Goal: Task Accomplishment & Management: Use online tool/utility

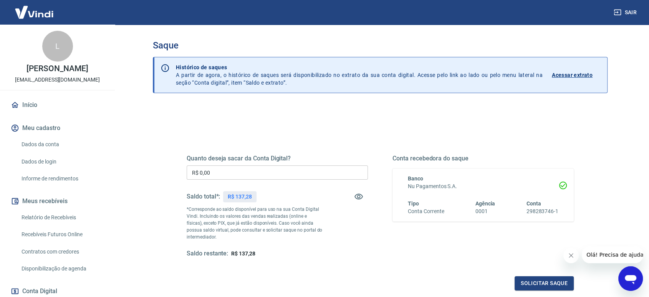
click at [228, 165] on input "R$ 0,00" at bounding box center [277, 172] width 181 height 14
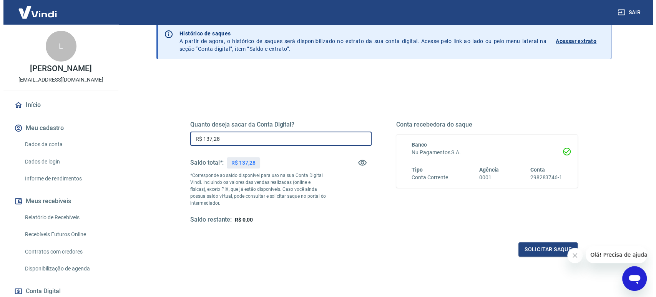
scroll to position [83, 0]
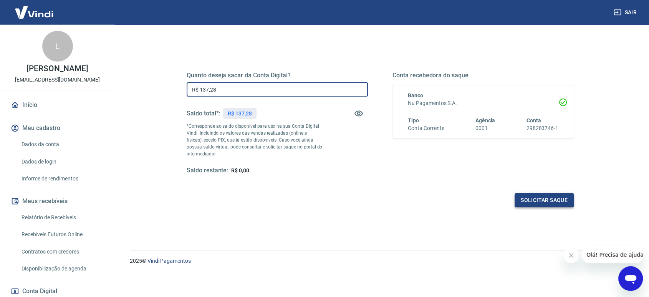
type input "R$ 137,28"
click at [536, 195] on button "Solicitar saque" at bounding box center [544, 200] width 59 height 14
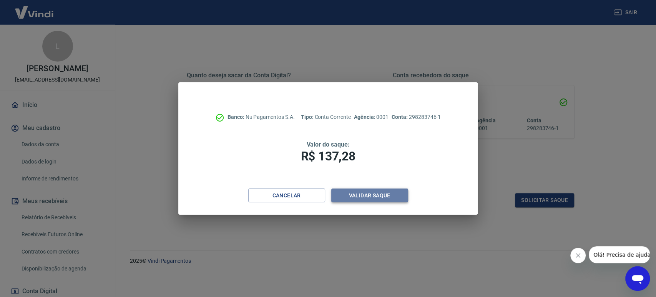
click at [350, 190] on button "Validar saque" at bounding box center [369, 195] width 77 height 14
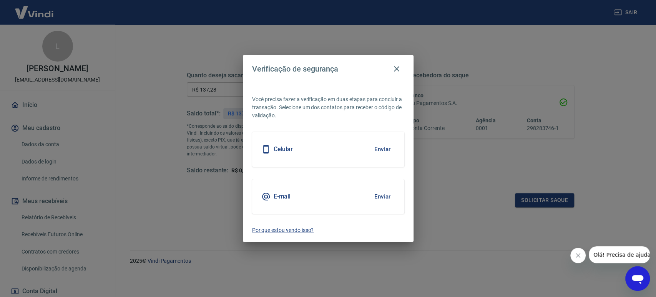
click at [375, 196] on button "Enviar" at bounding box center [382, 196] width 25 height 16
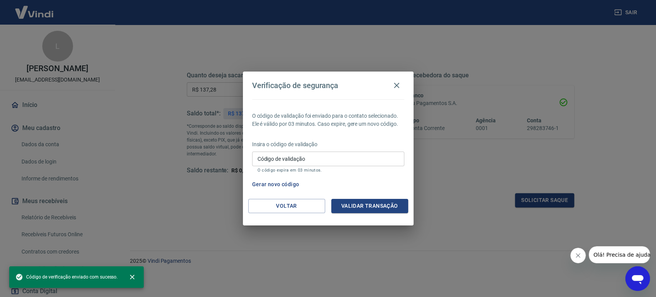
click at [325, 162] on input "Código de validação" at bounding box center [328, 158] width 152 height 14
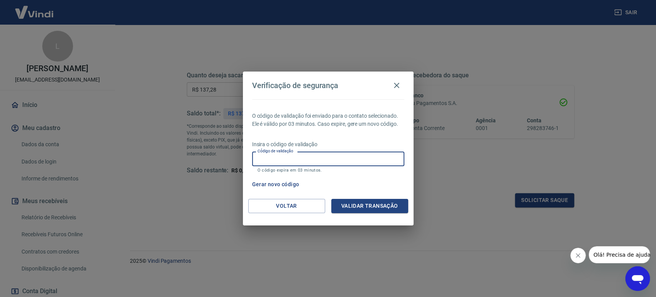
paste input "153536"
type input "153536"
click at [376, 218] on div "Voltar Validar transação" at bounding box center [328, 212] width 171 height 27
click at [371, 207] on button "Validar transação" at bounding box center [369, 206] width 77 height 14
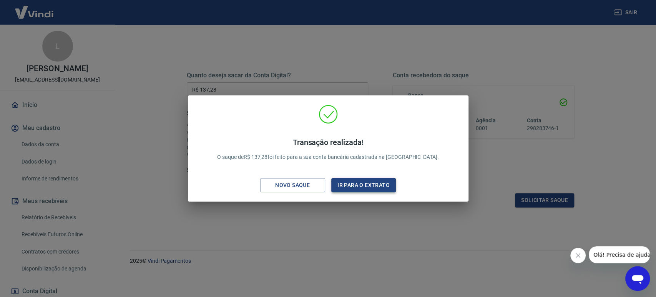
click at [369, 186] on button "Ir para o extrato" at bounding box center [363, 185] width 65 height 14
